Goal: Information Seeking & Learning: Compare options

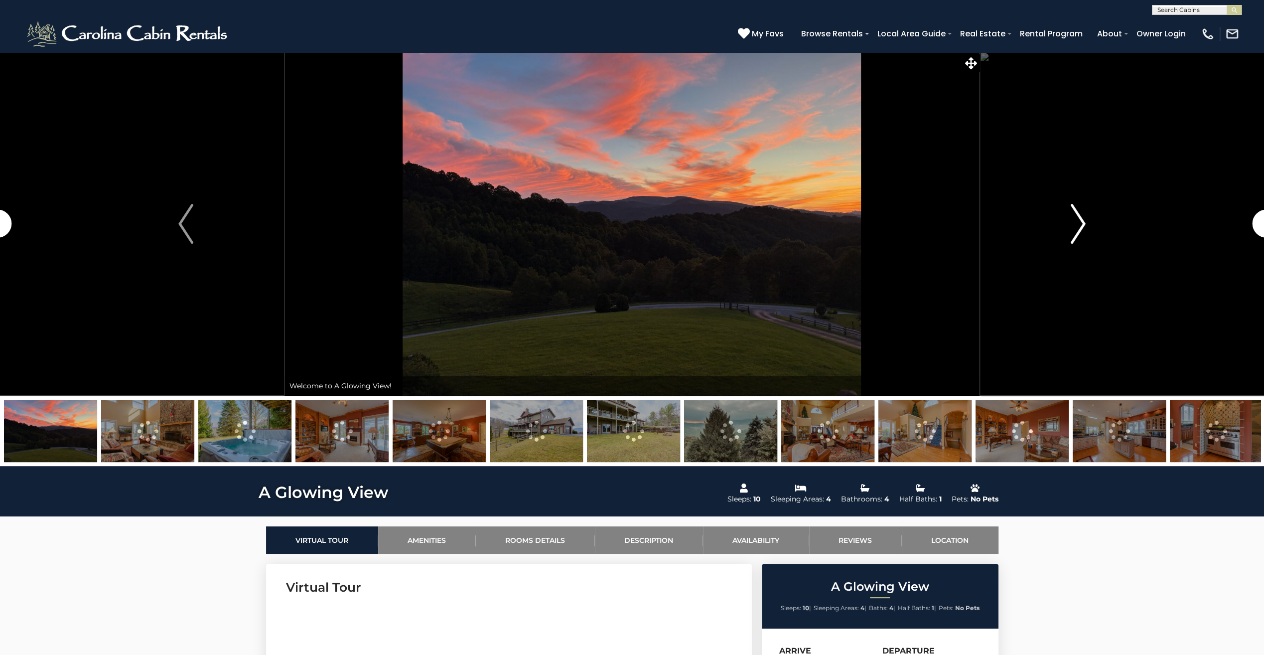
click at [1080, 218] on img "Next" at bounding box center [1078, 224] width 15 height 40
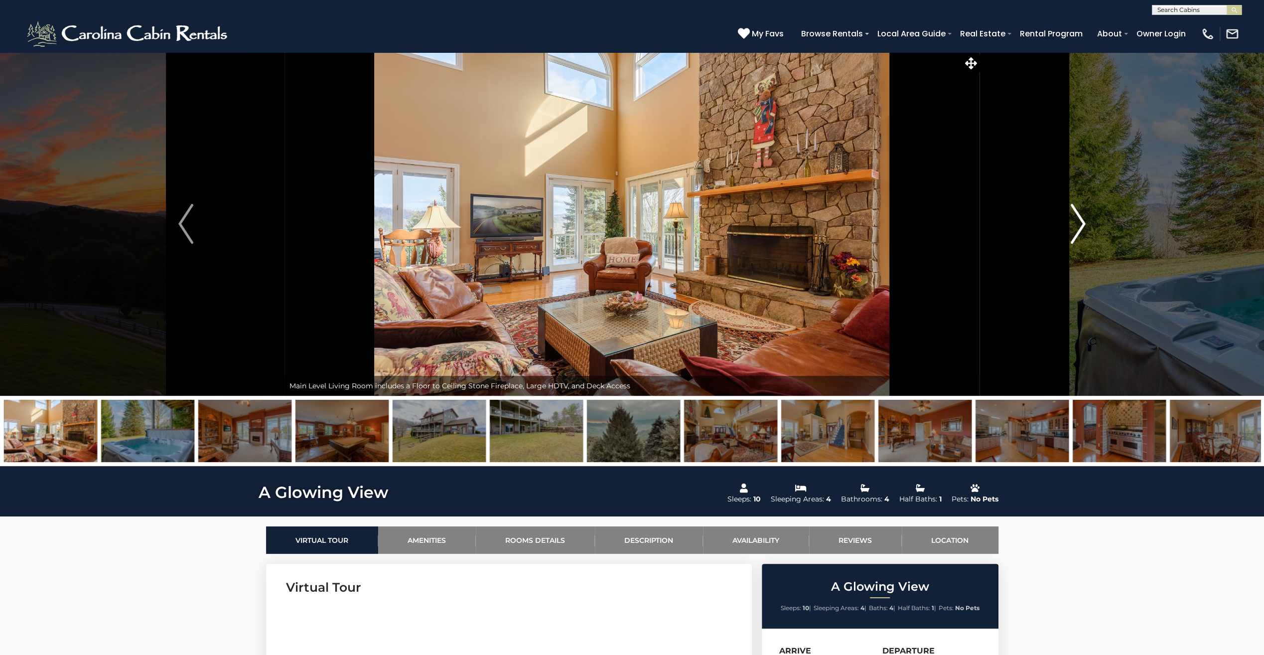
click at [1078, 220] on img "Next" at bounding box center [1078, 224] width 15 height 40
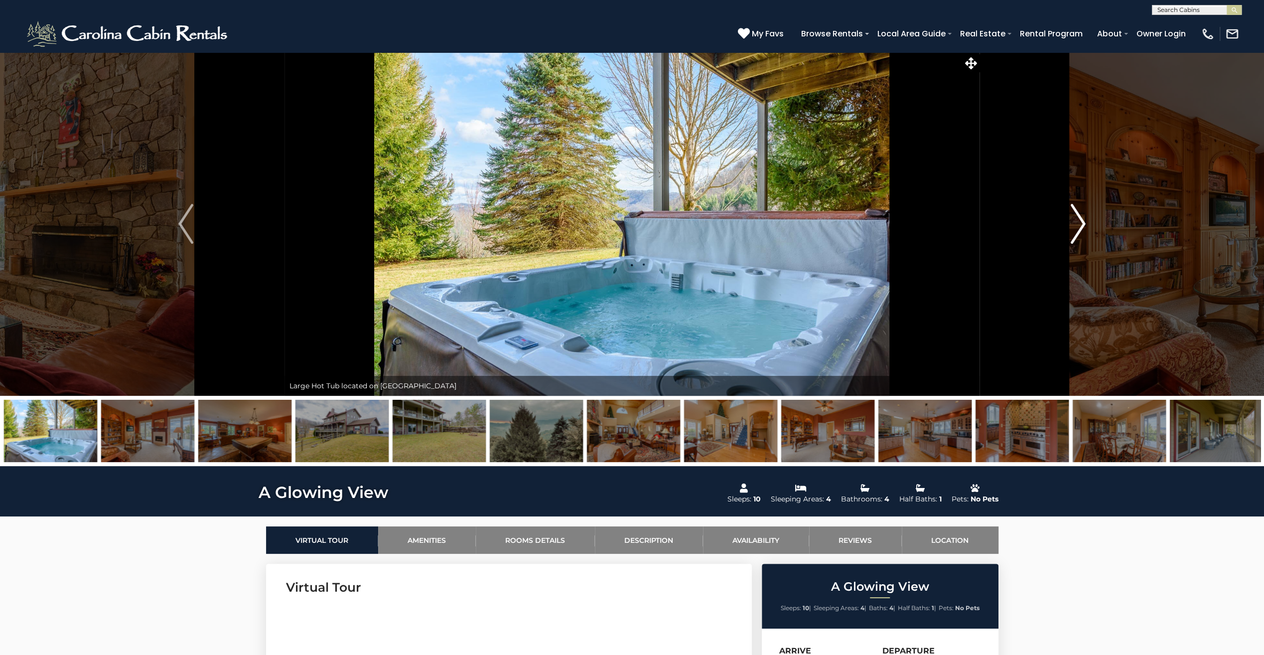
click at [1078, 220] on img "Next" at bounding box center [1078, 224] width 15 height 40
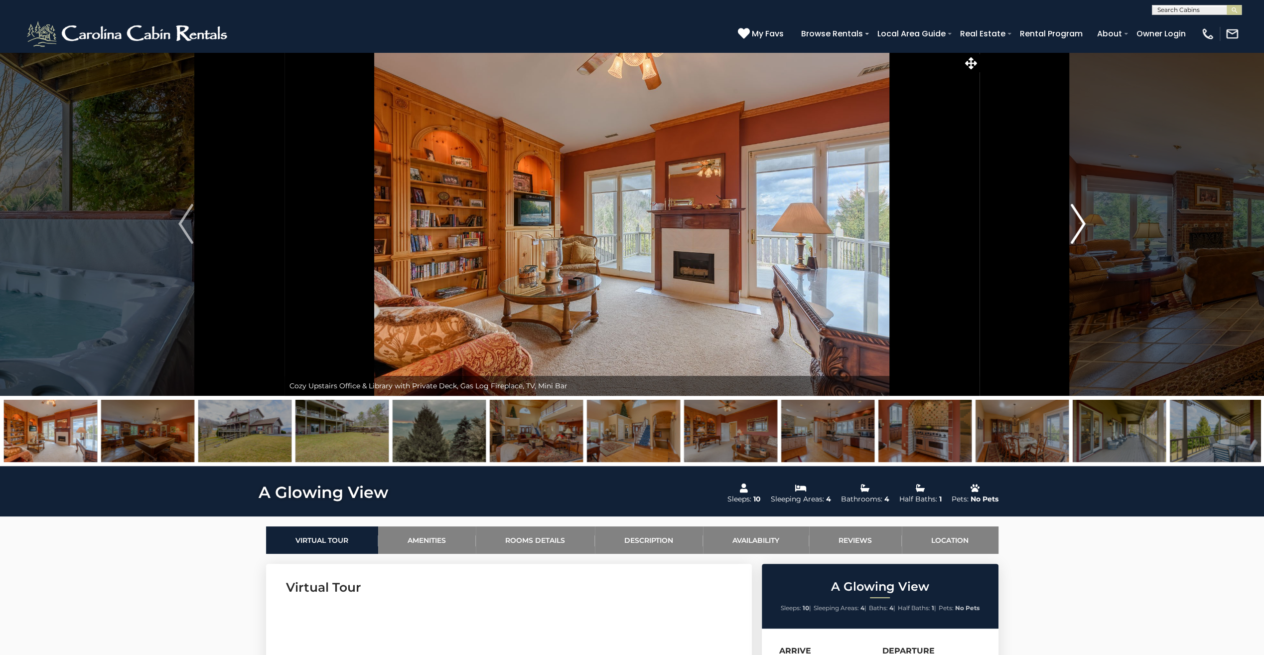
click at [1078, 220] on img "Next" at bounding box center [1078, 224] width 15 height 40
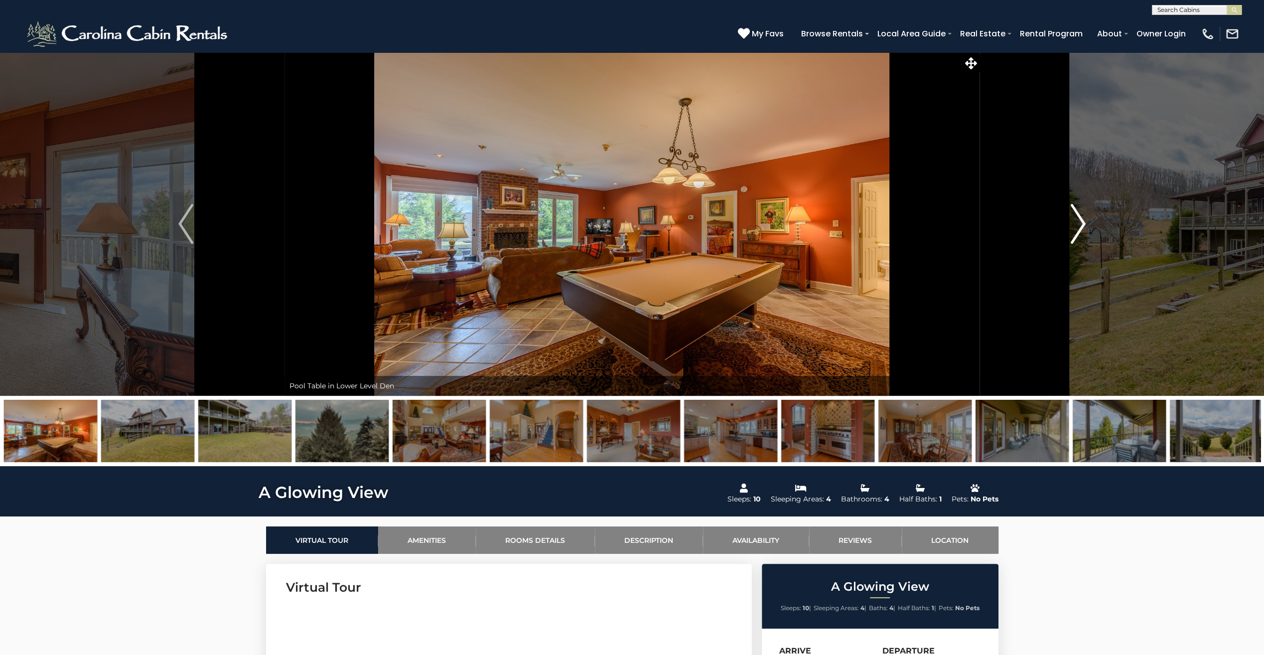
click at [1078, 220] on img "Next" at bounding box center [1078, 224] width 15 height 40
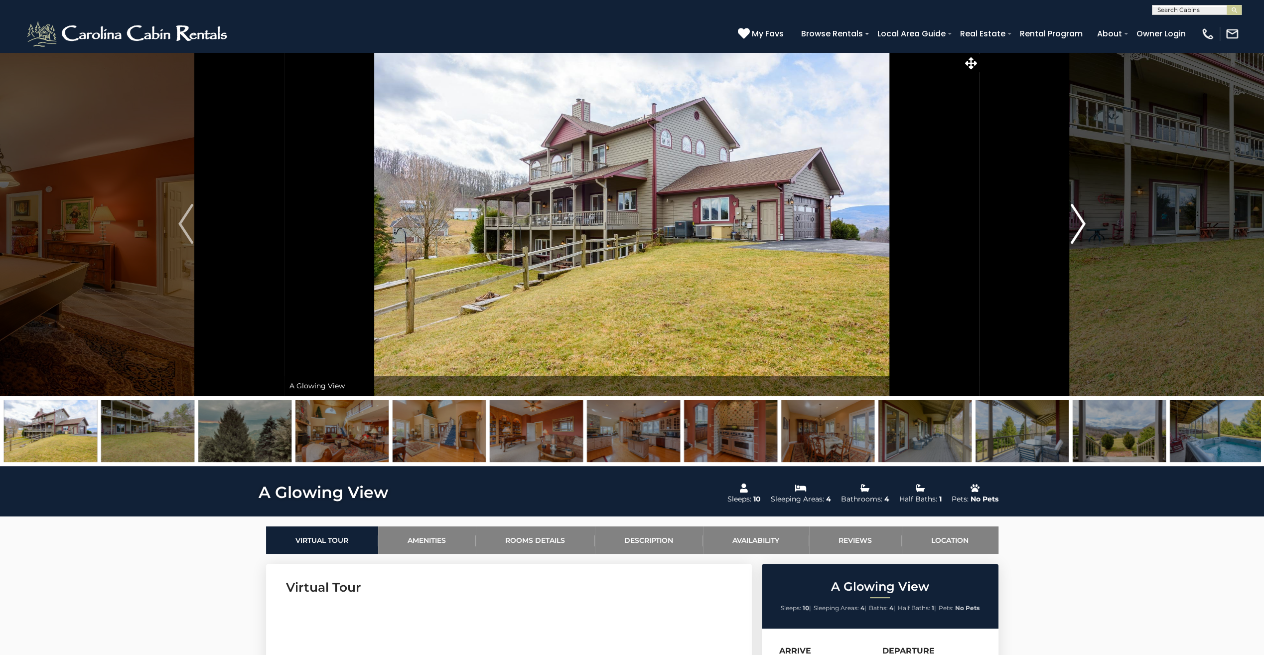
click at [1082, 220] on img "Next" at bounding box center [1078, 224] width 15 height 40
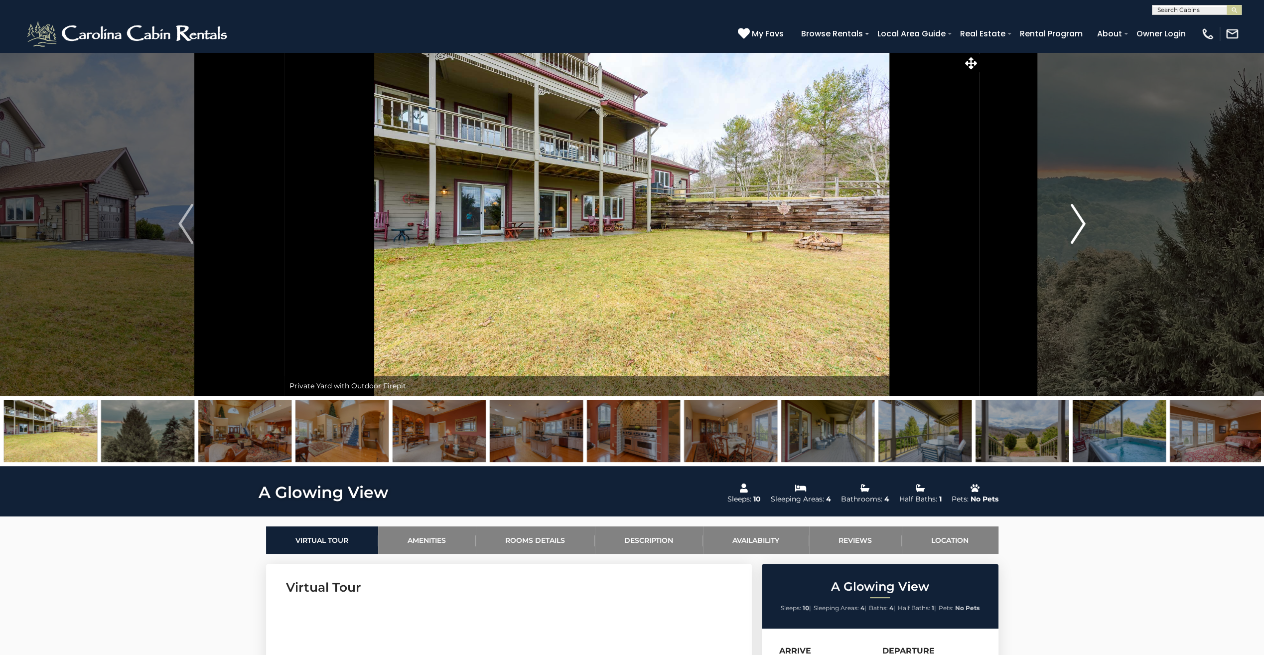
click at [1083, 219] on img "Next" at bounding box center [1078, 224] width 15 height 40
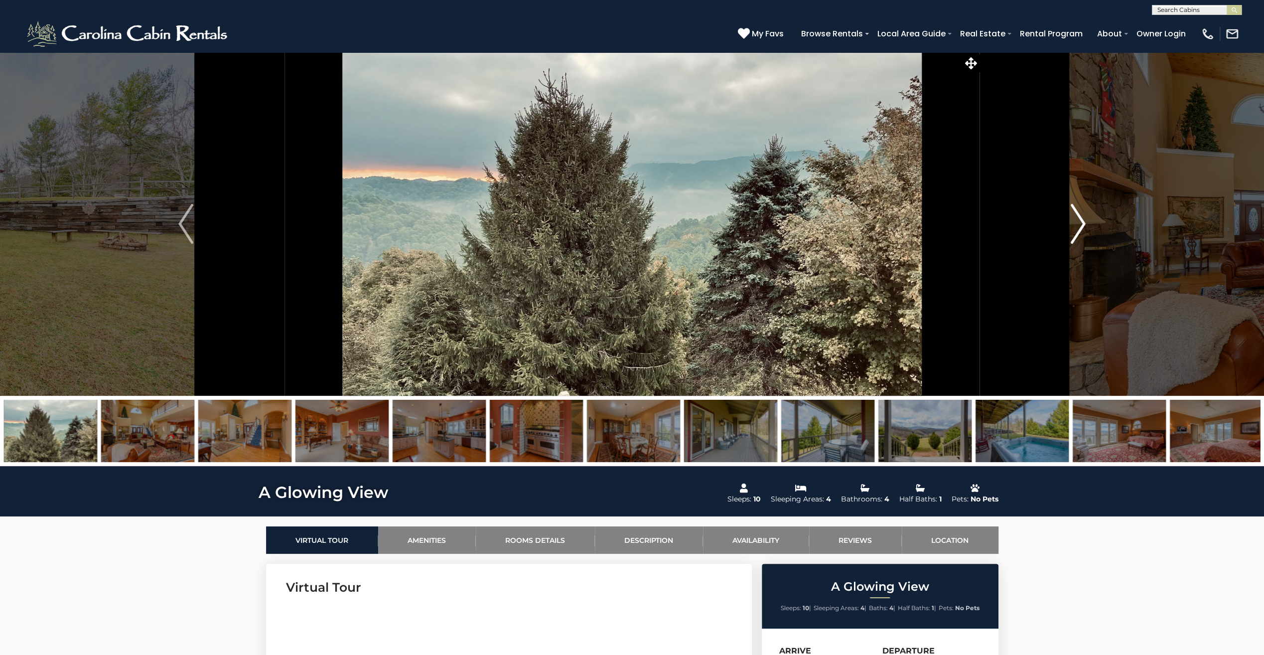
click at [1083, 219] on img "Next" at bounding box center [1078, 224] width 15 height 40
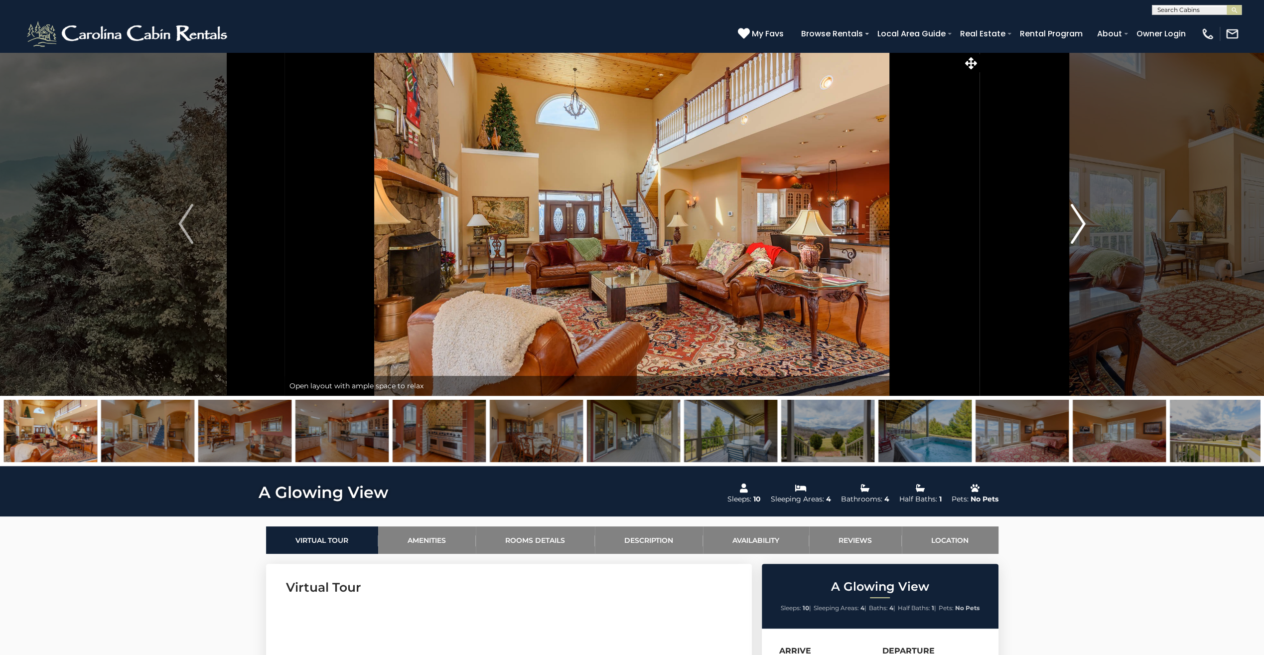
click at [1083, 219] on img "Next" at bounding box center [1078, 224] width 15 height 40
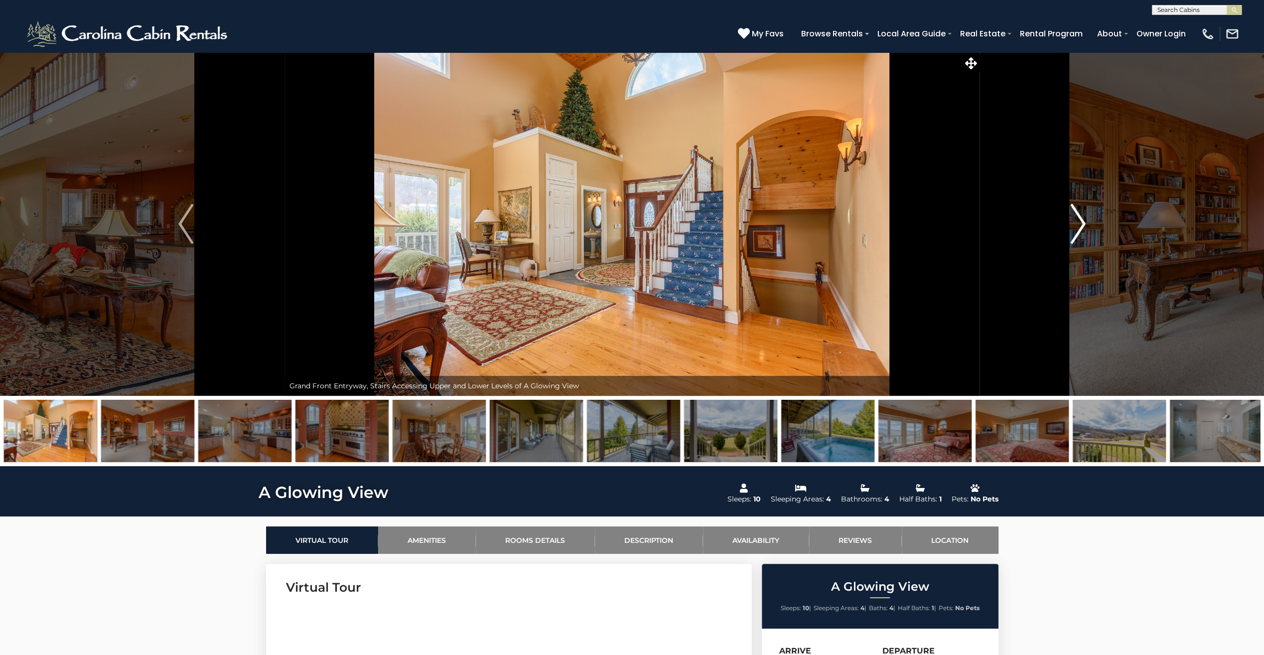
click at [1083, 219] on img "Next" at bounding box center [1078, 224] width 15 height 40
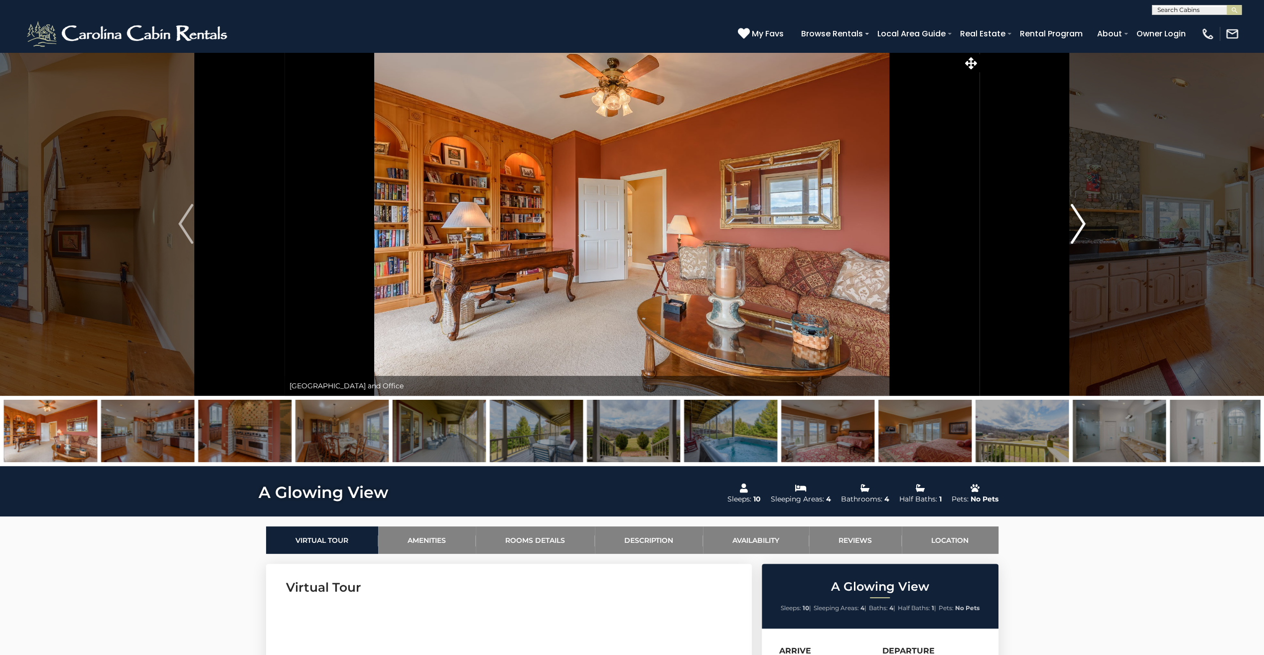
click at [1083, 219] on img "Next" at bounding box center [1078, 224] width 15 height 40
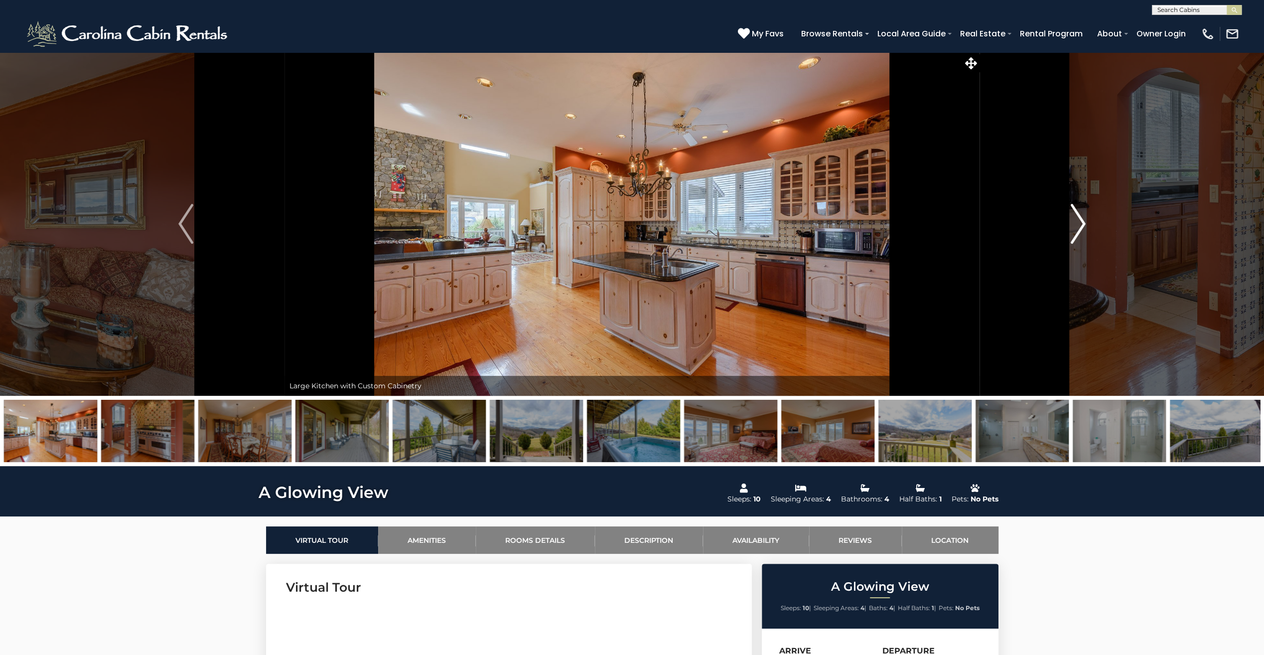
click at [1083, 219] on img "Next" at bounding box center [1078, 224] width 15 height 40
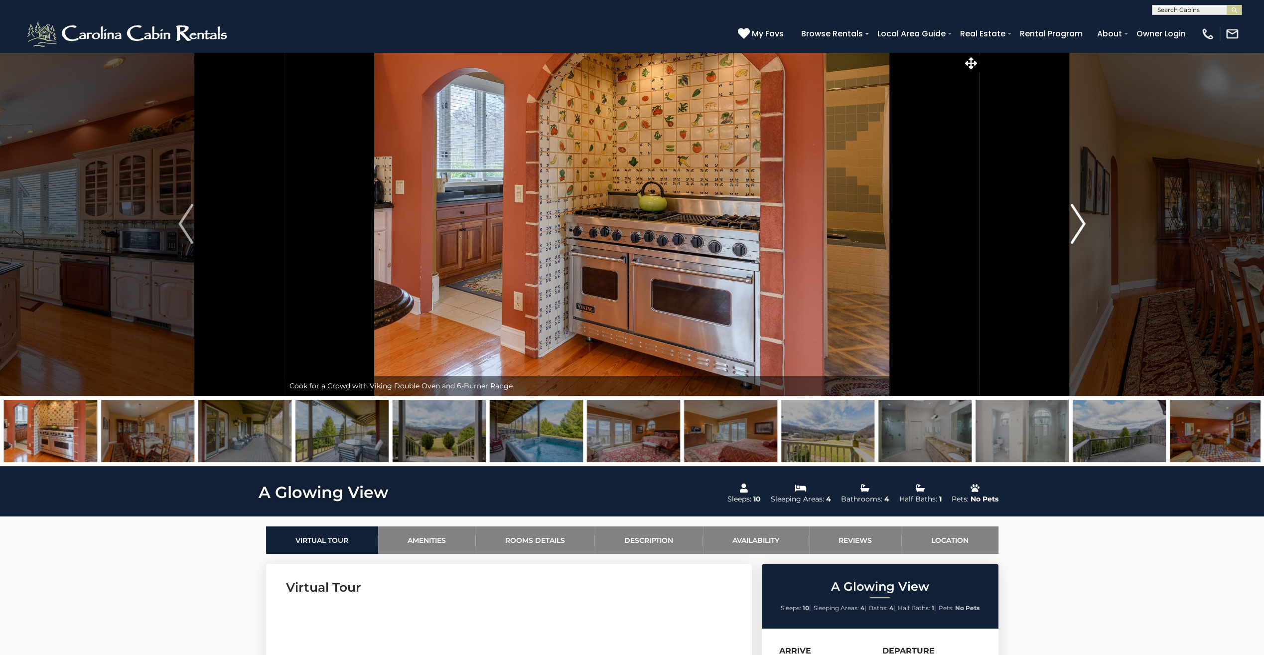
click at [1083, 218] on img "Next" at bounding box center [1078, 224] width 15 height 40
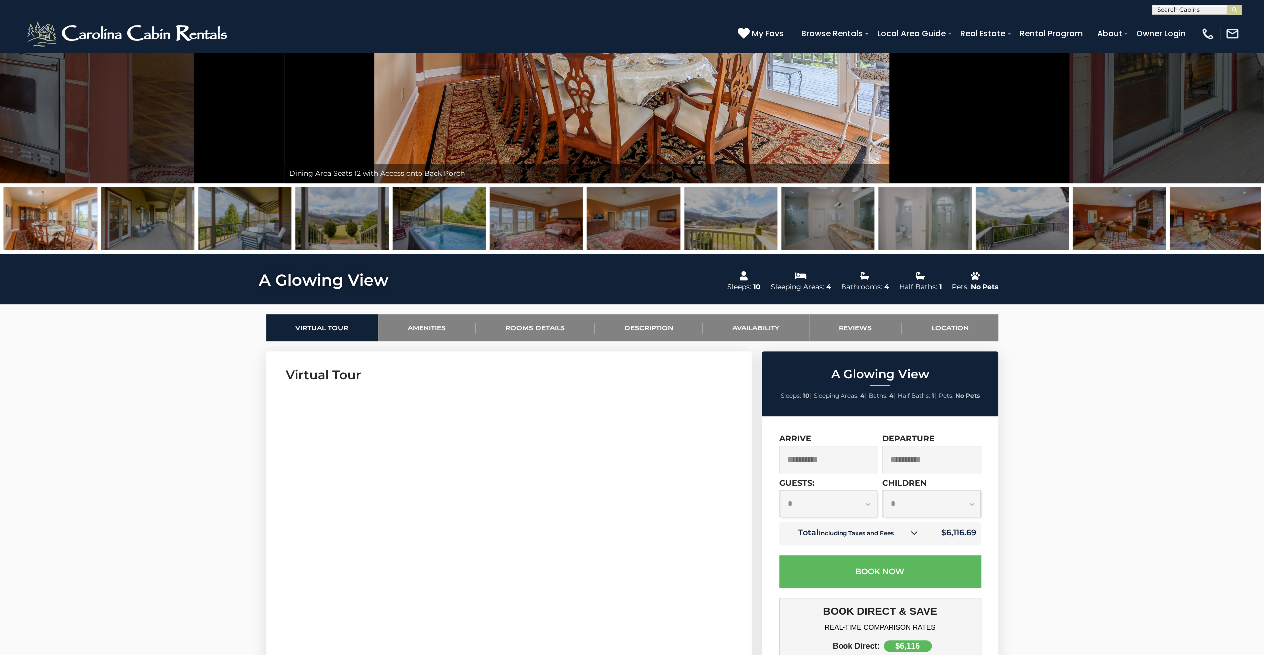
scroll to position [299, 0]
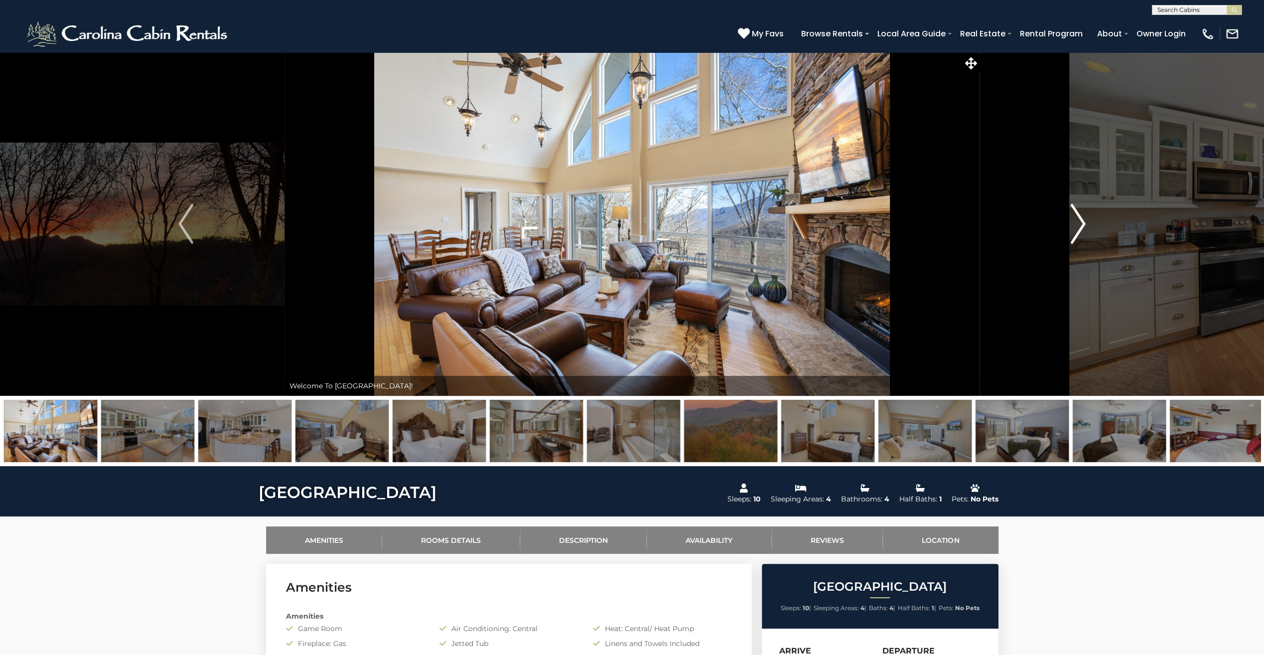
click at [1080, 219] on img "Next" at bounding box center [1078, 224] width 15 height 40
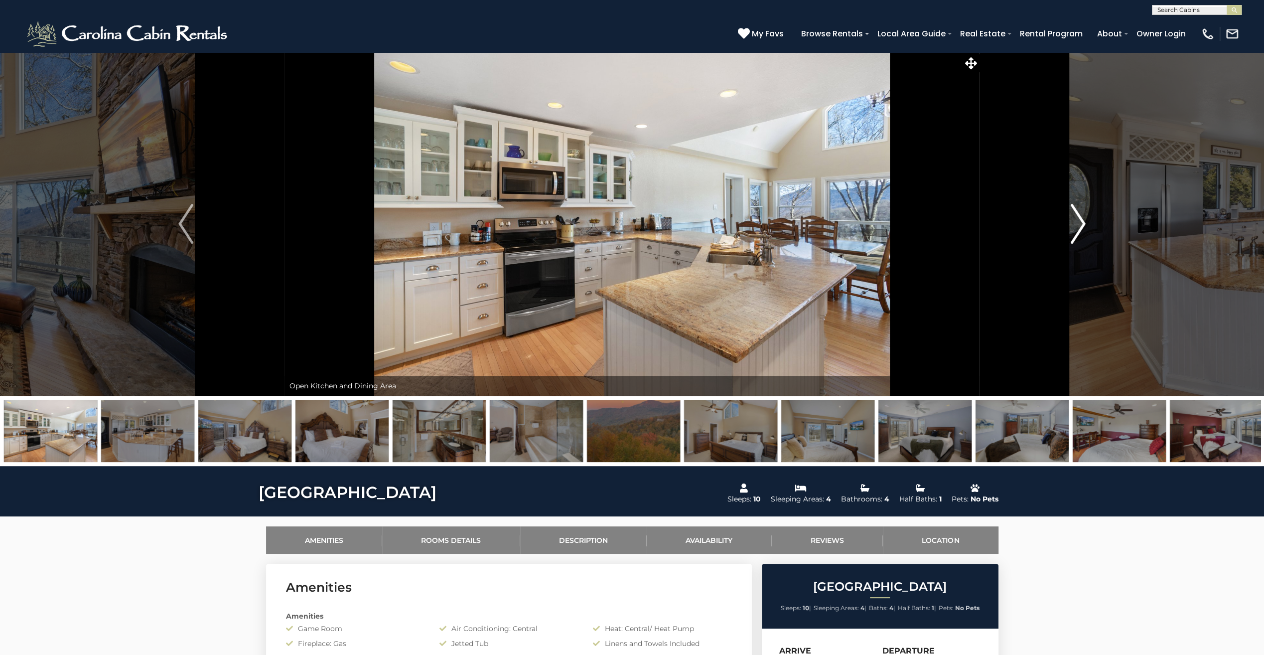
click at [1080, 219] on img "Next" at bounding box center [1078, 224] width 15 height 40
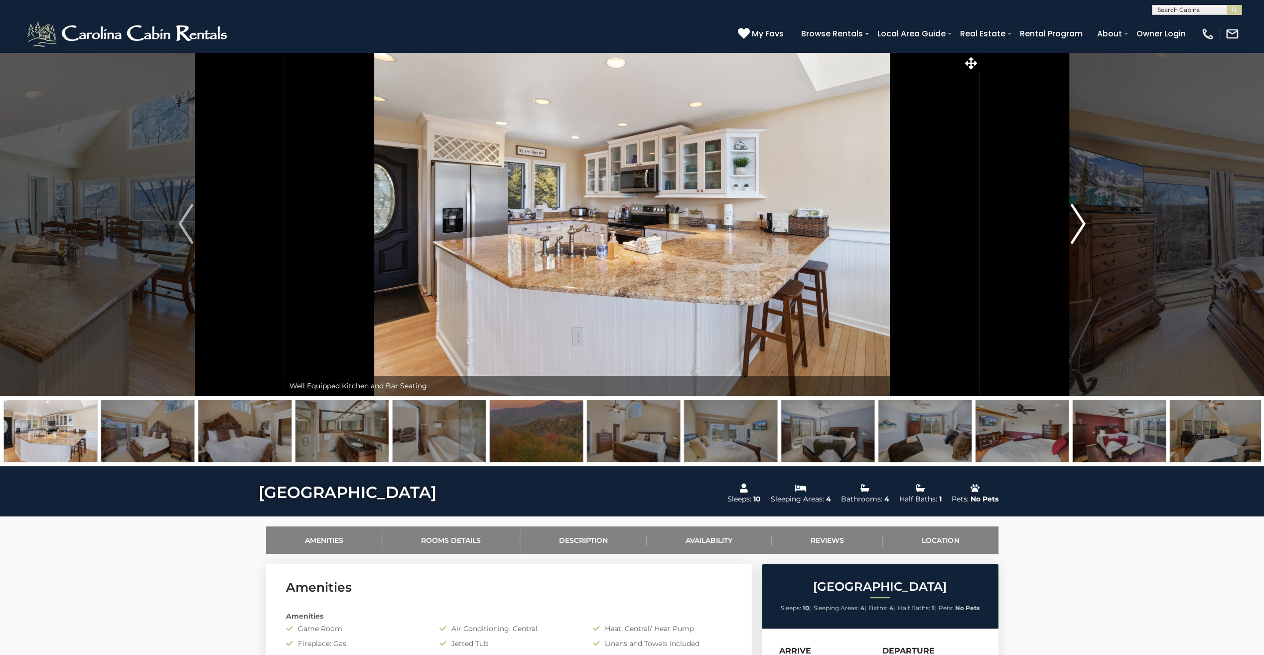
click at [1080, 219] on img "Next" at bounding box center [1078, 224] width 15 height 40
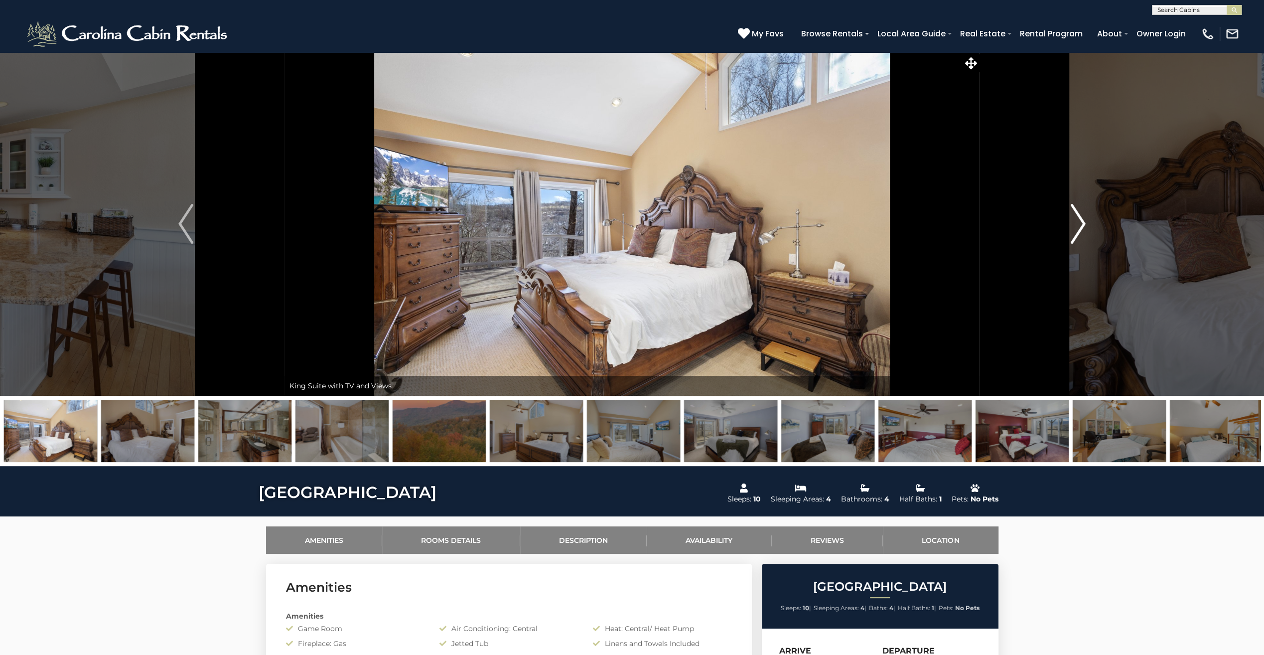
click at [1080, 219] on img "Next" at bounding box center [1078, 224] width 15 height 40
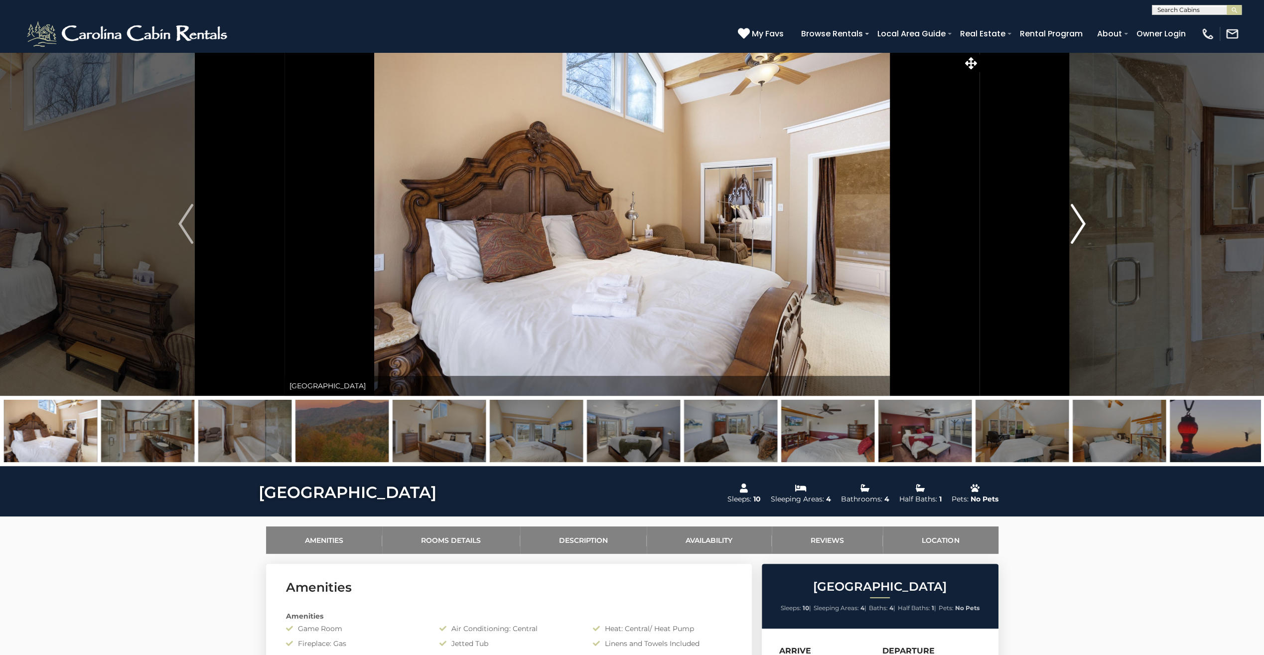
click at [1080, 219] on img "Next" at bounding box center [1078, 224] width 15 height 40
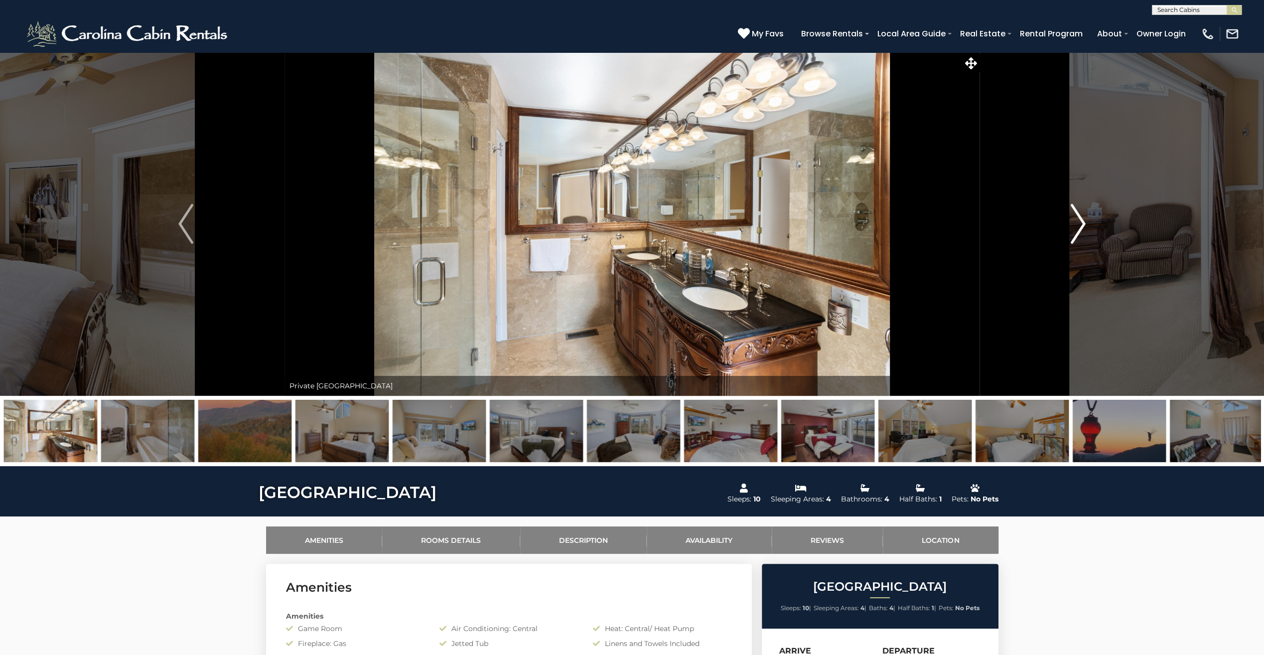
click at [1080, 219] on img "Next" at bounding box center [1078, 224] width 15 height 40
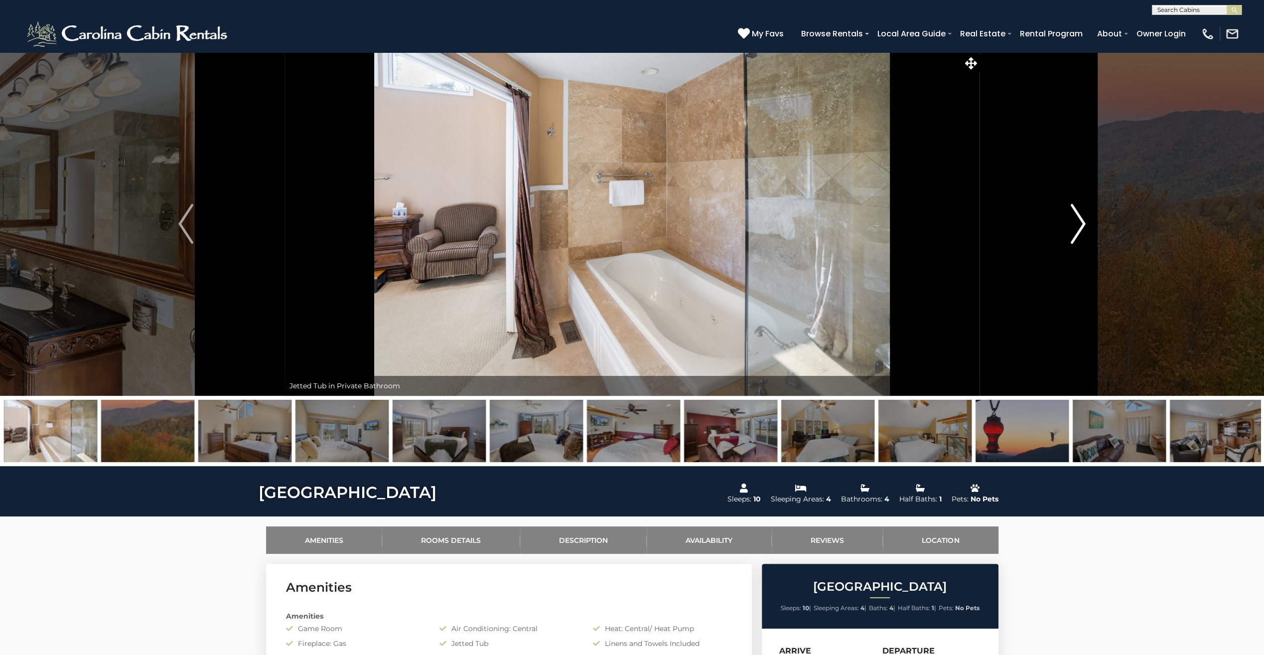
click at [1080, 219] on img "Next" at bounding box center [1078, 224] width 15 height 40
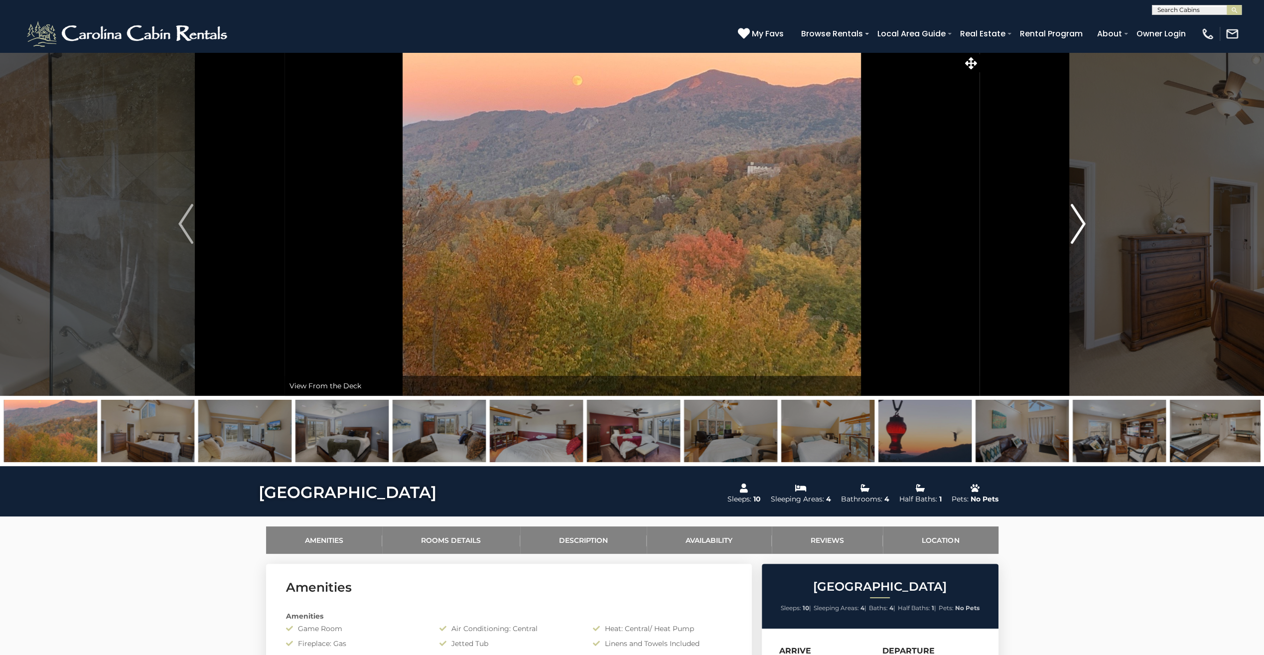
click at [1080, 219] on img "Next" at bounding box center [1078, 224] width 15 height 40
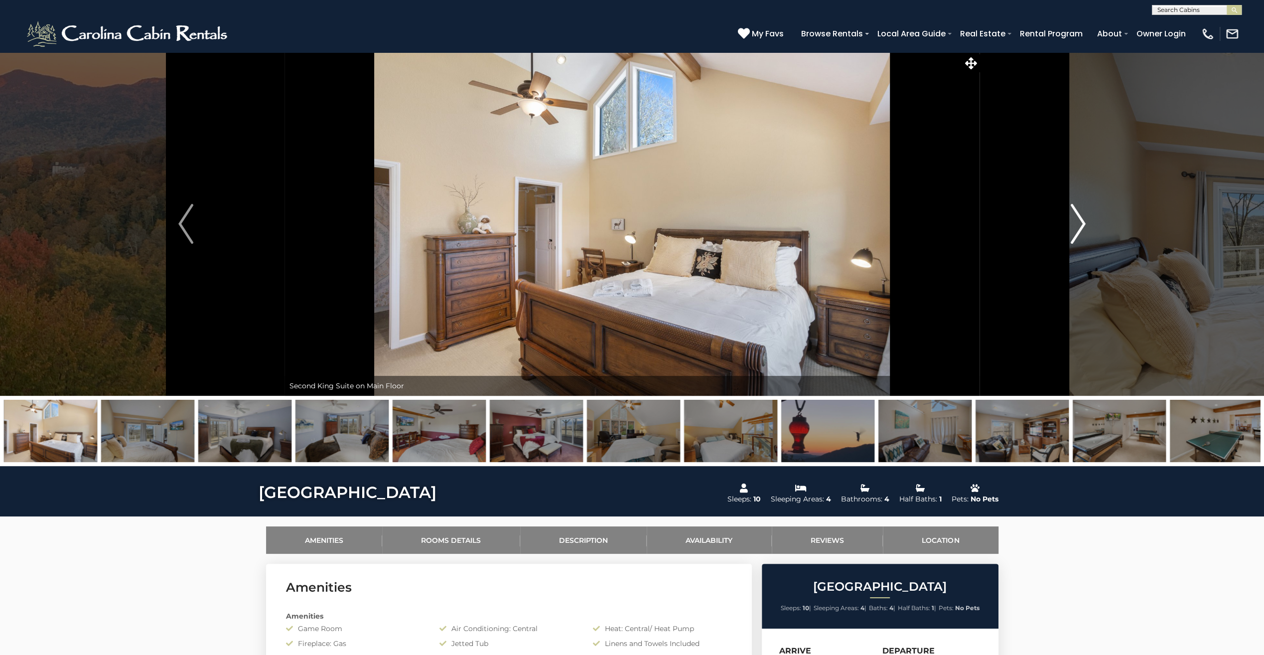
click at [1080, 219] on img "Next" at bounding box center [1078, 224] width 15 height 40
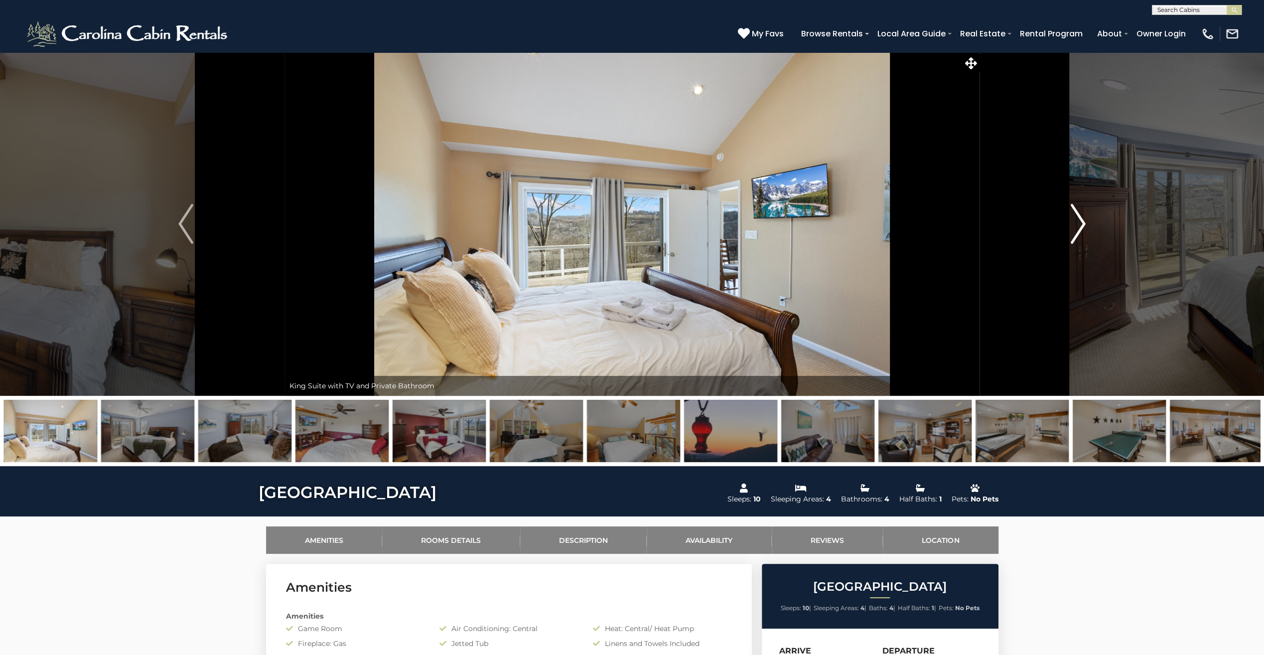
click at [1080, 219] on img "Next" at bounding box center [1078, 224] width 15 height 40
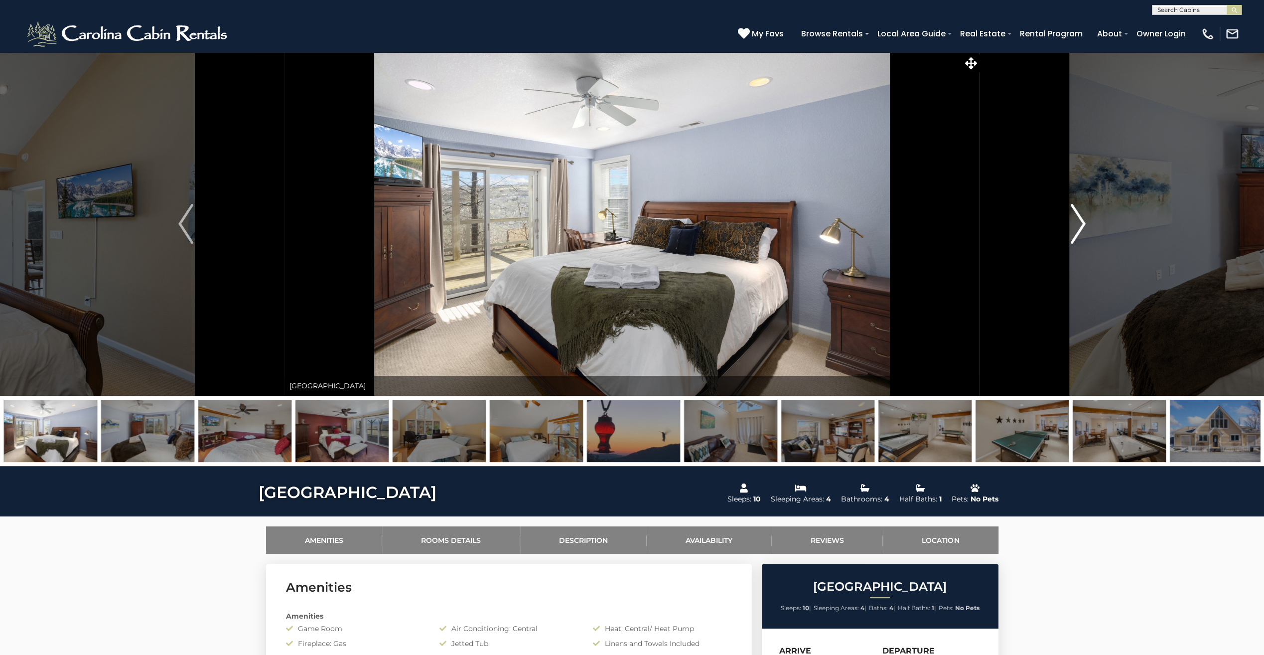
click at [1080, 219] on img "Next" at bounding box center [1078, 224] width 15 height 40
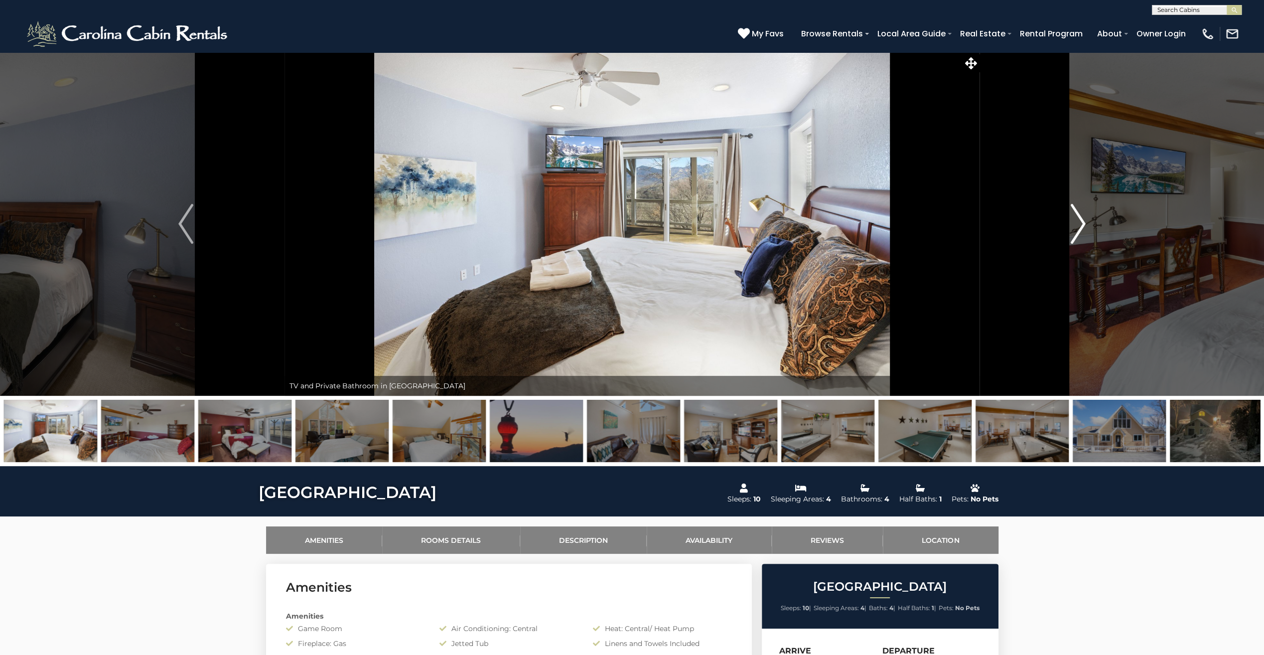
click at [1079, 218] on img "Next" at bounding box center [1078, 224] width 15 height 40
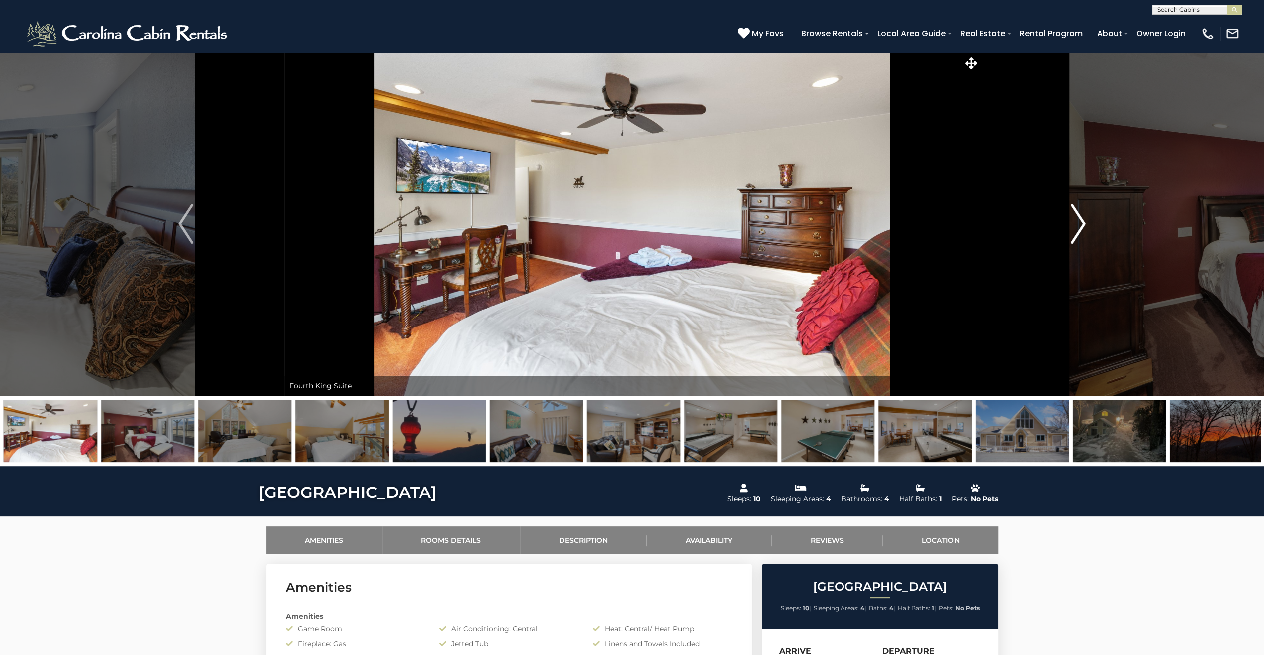
click at [1079, 218] on img "Next" at bounding box center [1078, 224] width 15 height 40
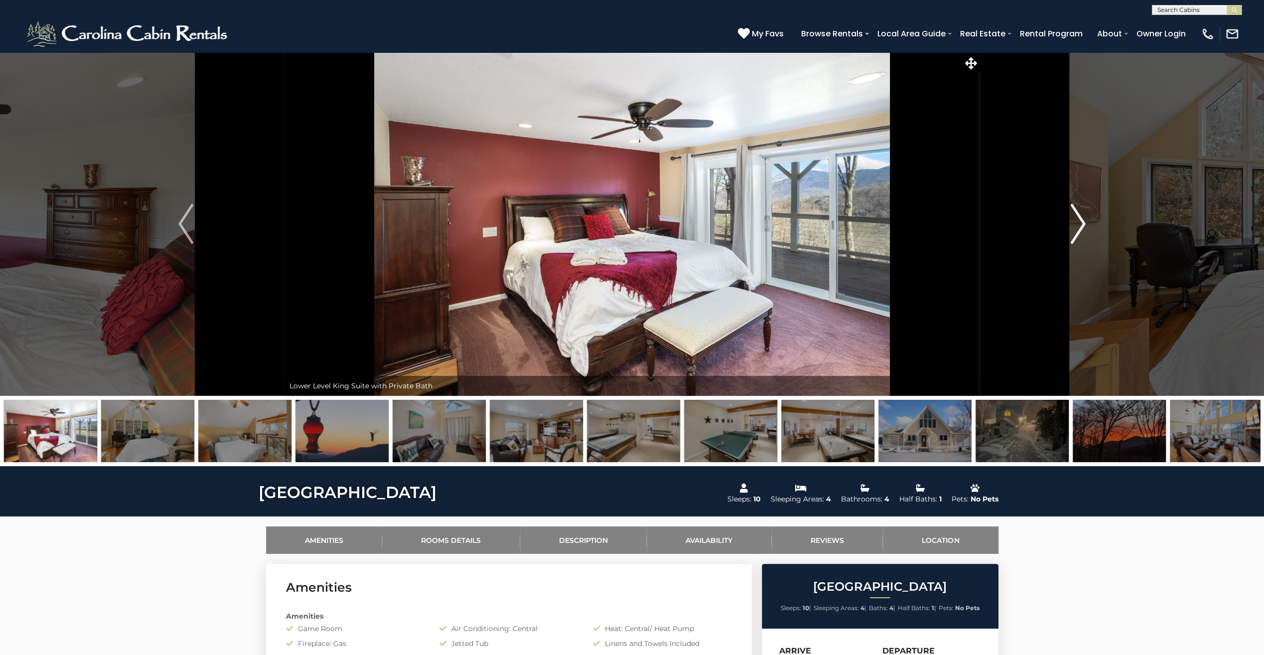
click at [1079, 218] on img "Next" at bounding box center [1078, 224] width 15 height 40
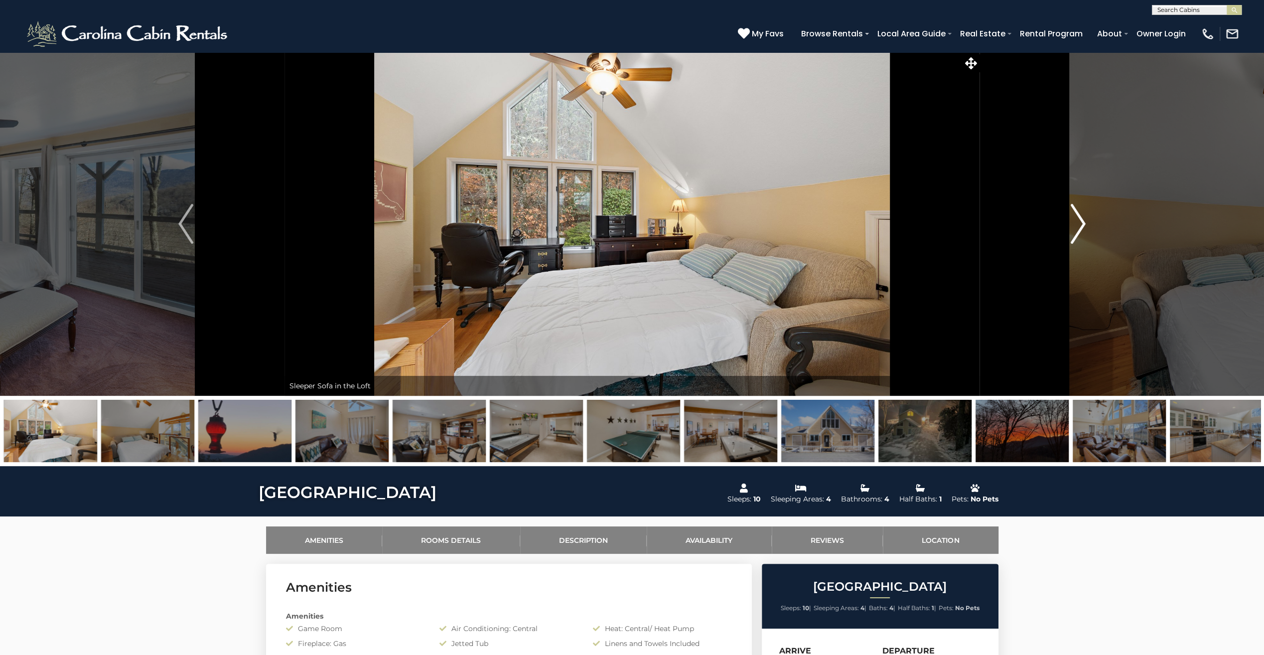
click at [1079, 218] on img "Next" at bounding box center [1078, 224] width 15 height 40
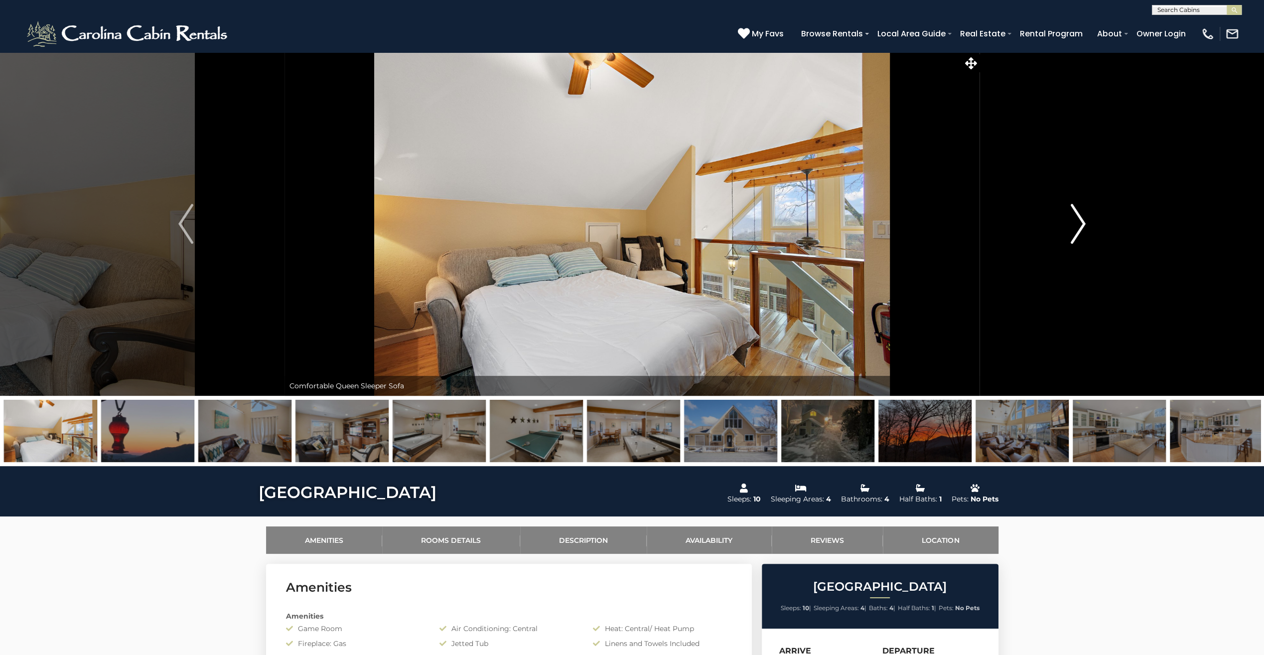
click at [1076, 216] on img "Next" at bounding box center [1078, 224] width 15 height 40
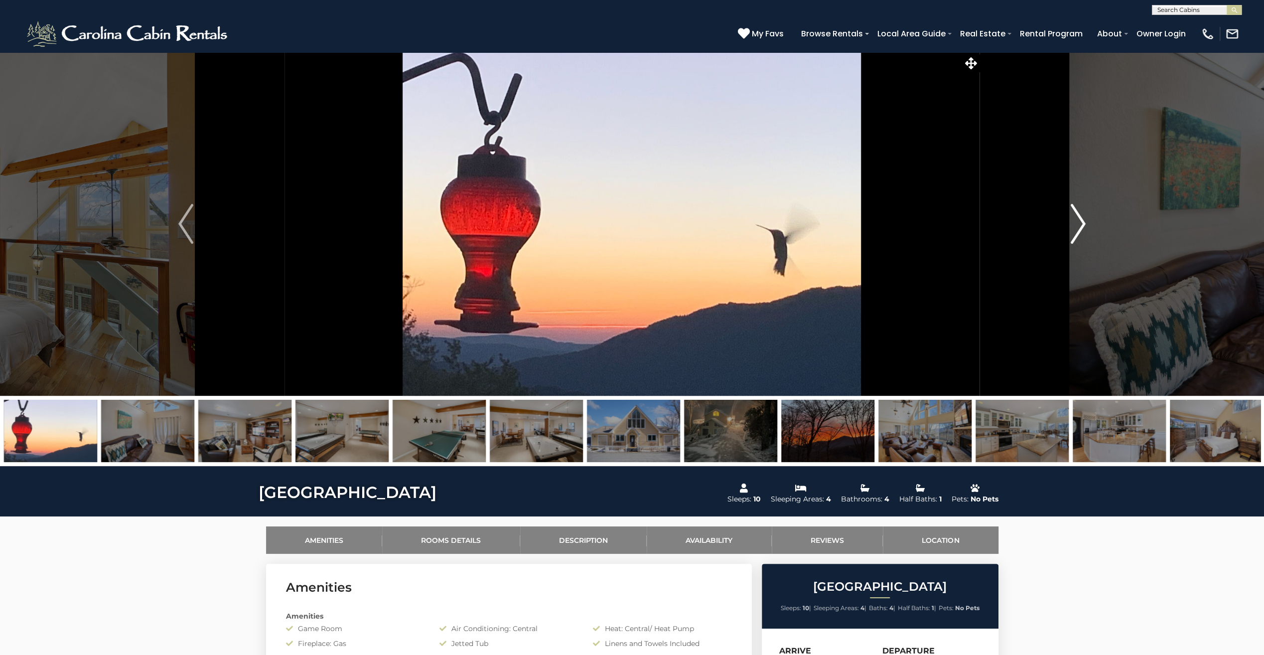
click at [1076, 216] on img "Next" at bounding box center [1078, 224] width 15 height 40
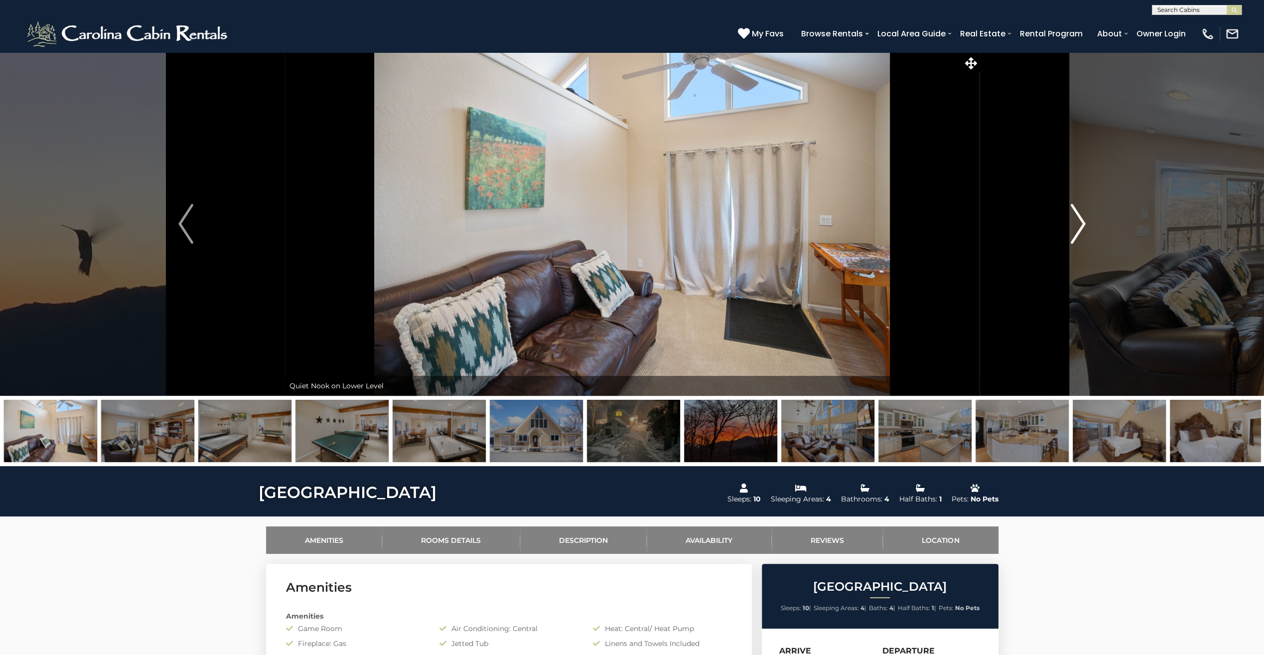
click at [1076, 216] on img "Next" at bounding box center [1078, 224] width 15 height 40
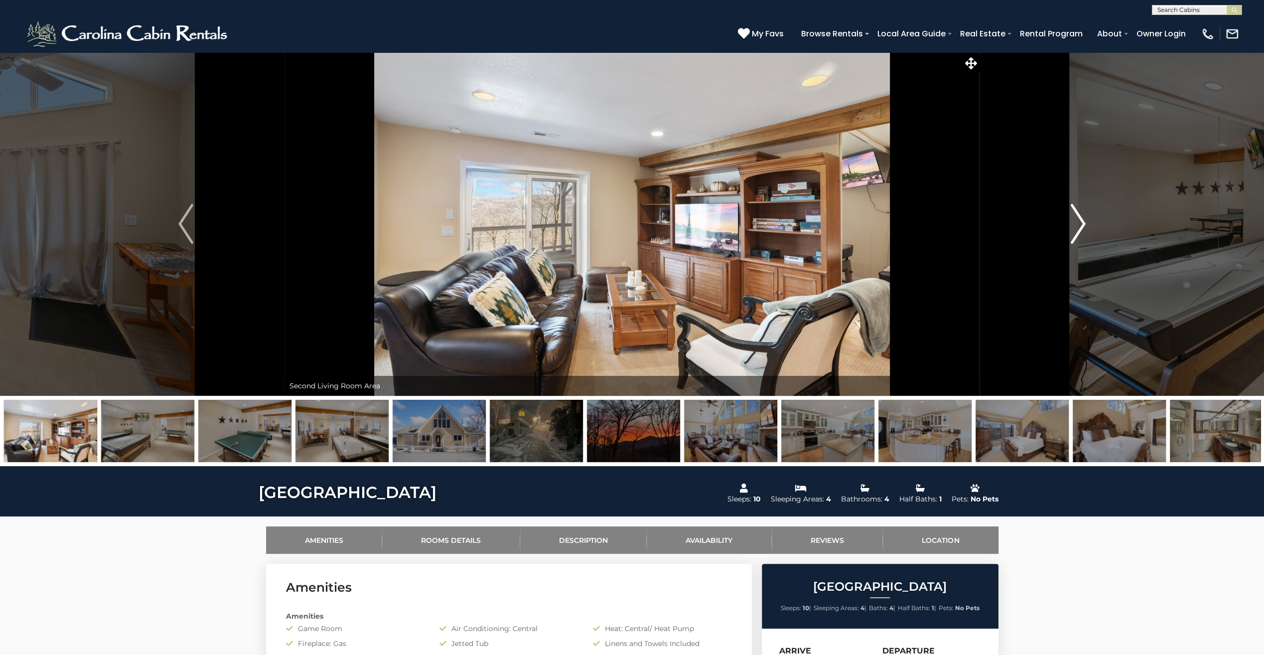
click at [1076, 216] on img "Next" at bounding box center [1078, 224] width 15 height 40
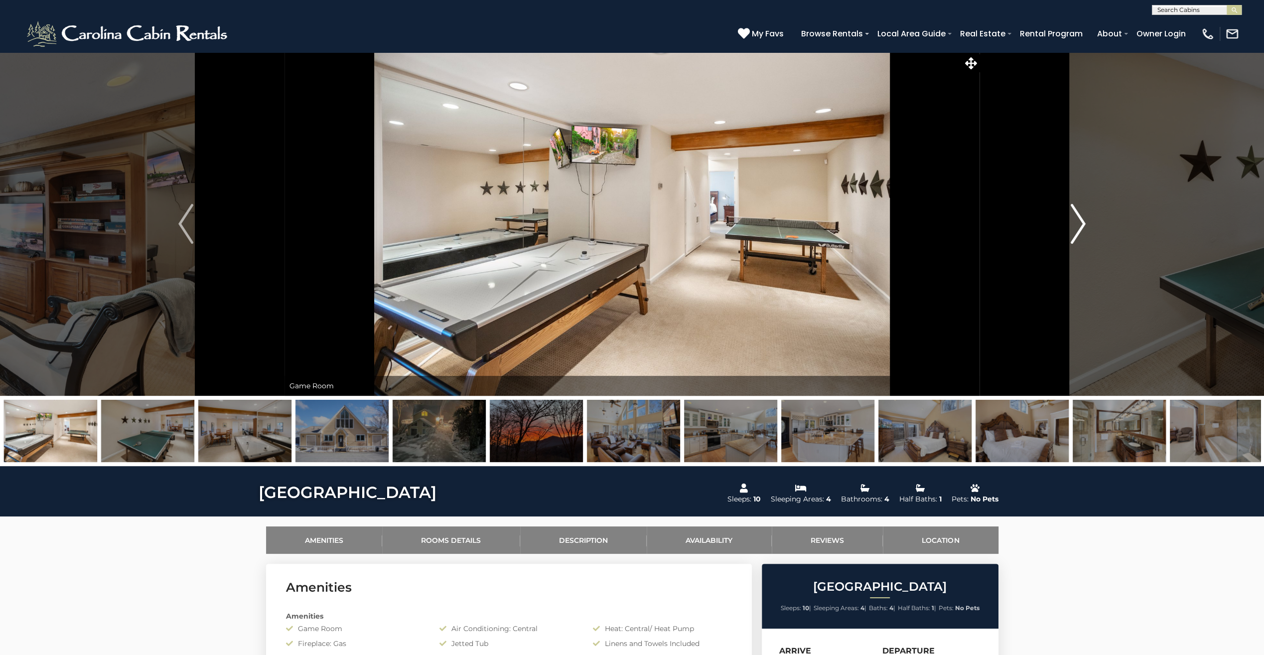
click at [1076, 216] on img "Next" at bounding box center [1078, 224] width 15 height 40
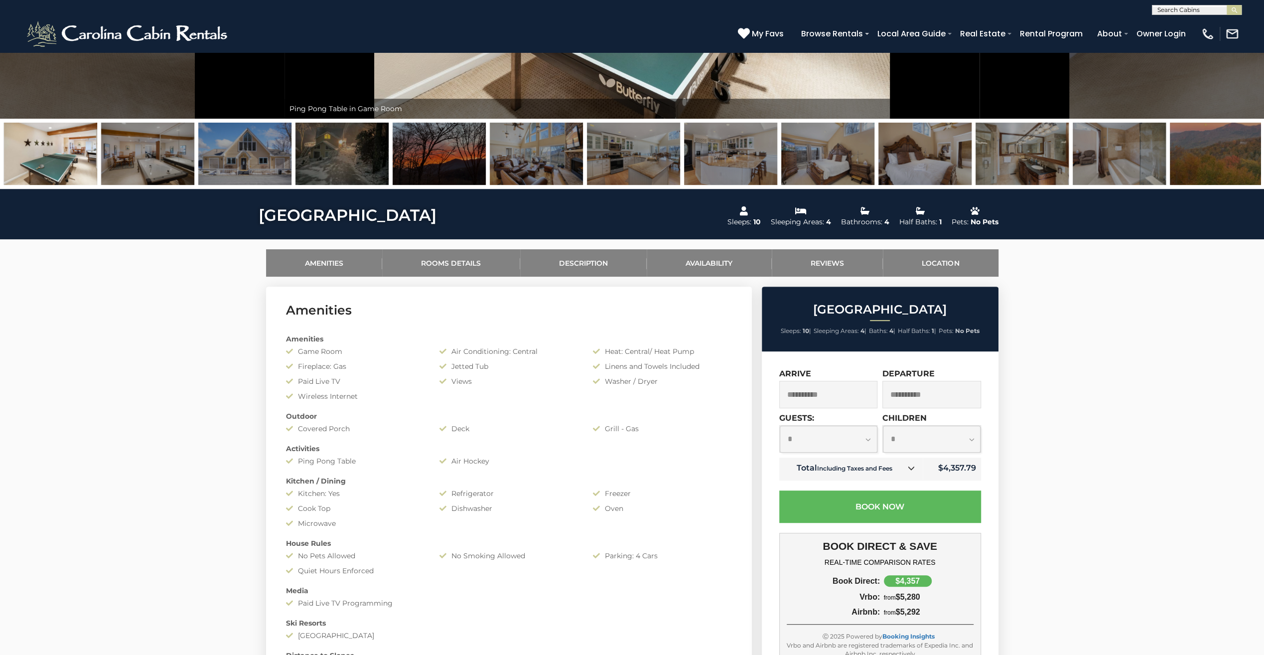
scroll to position [299, 0]
